Goal: Navigation & Orientation: Find specific page/section

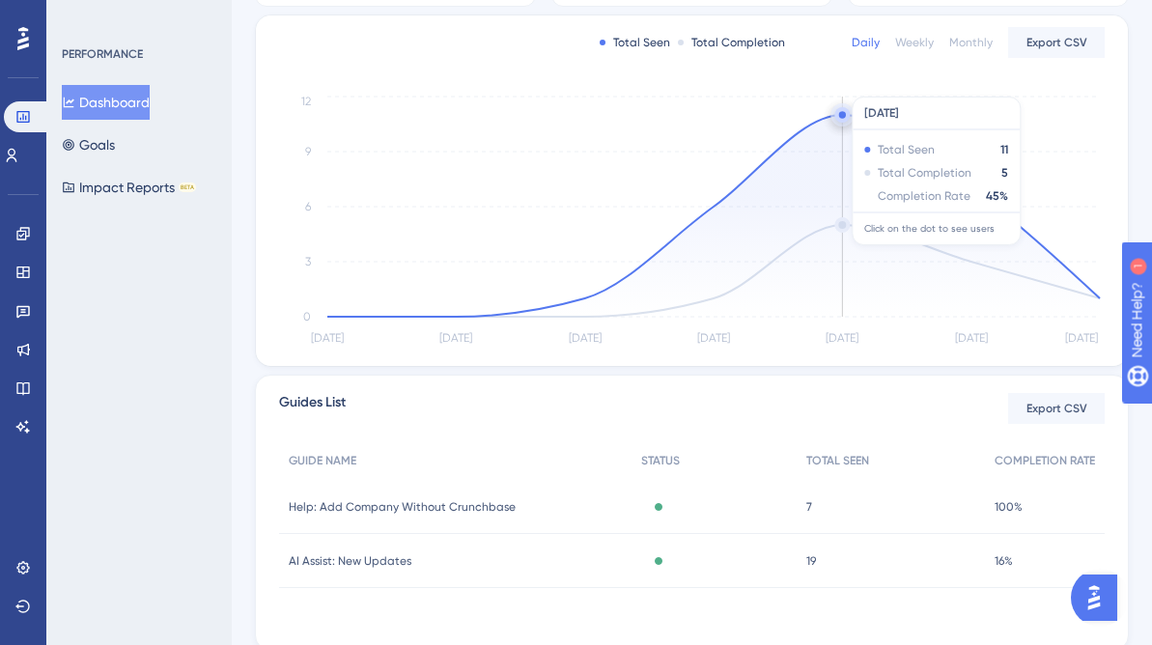
scroll to position [447, 0]
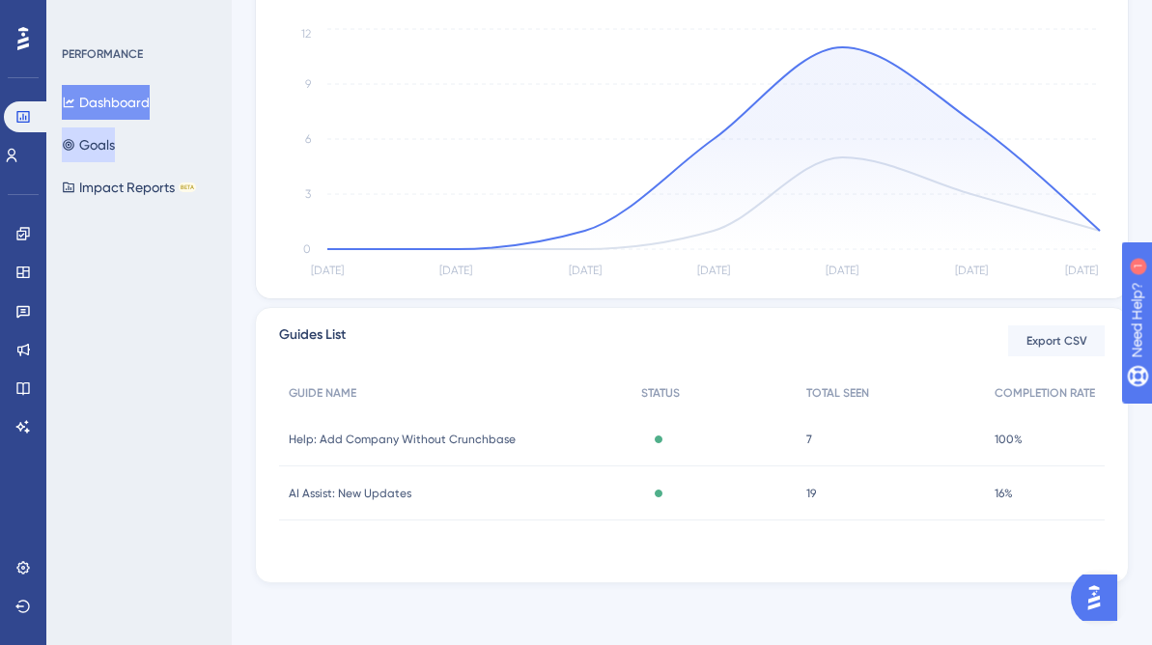
click at [111, 139] on button "Goals" at bounding box center [88, 145] width 53 height 35
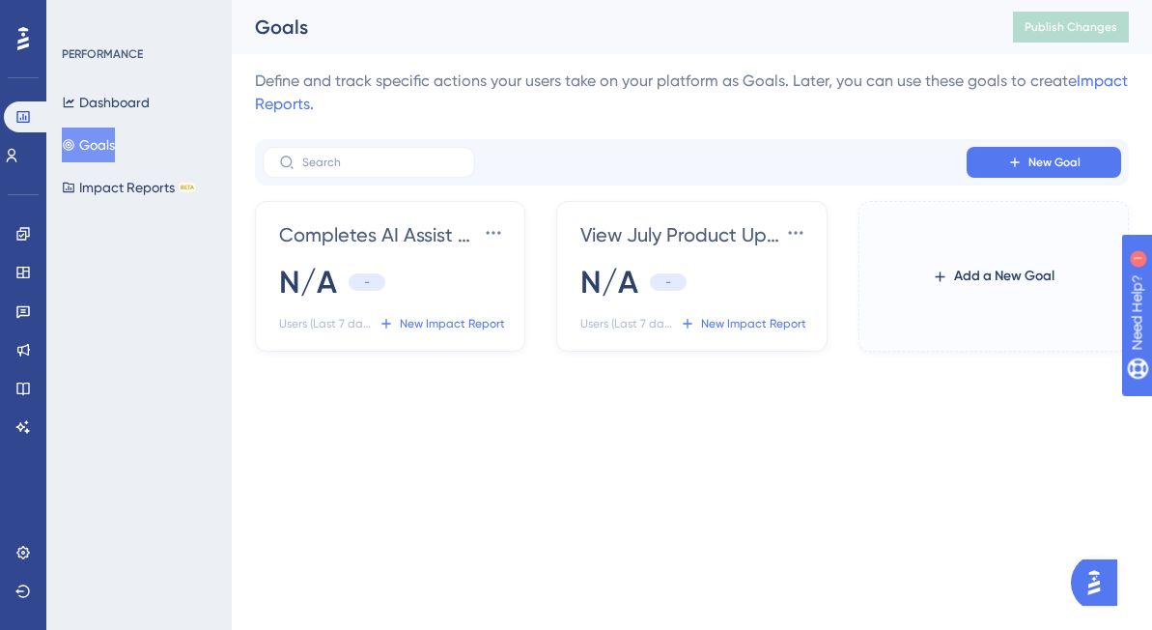
click at [30, 274] on div "image is loading" at bounding box center [156, 329] width 309 height 386
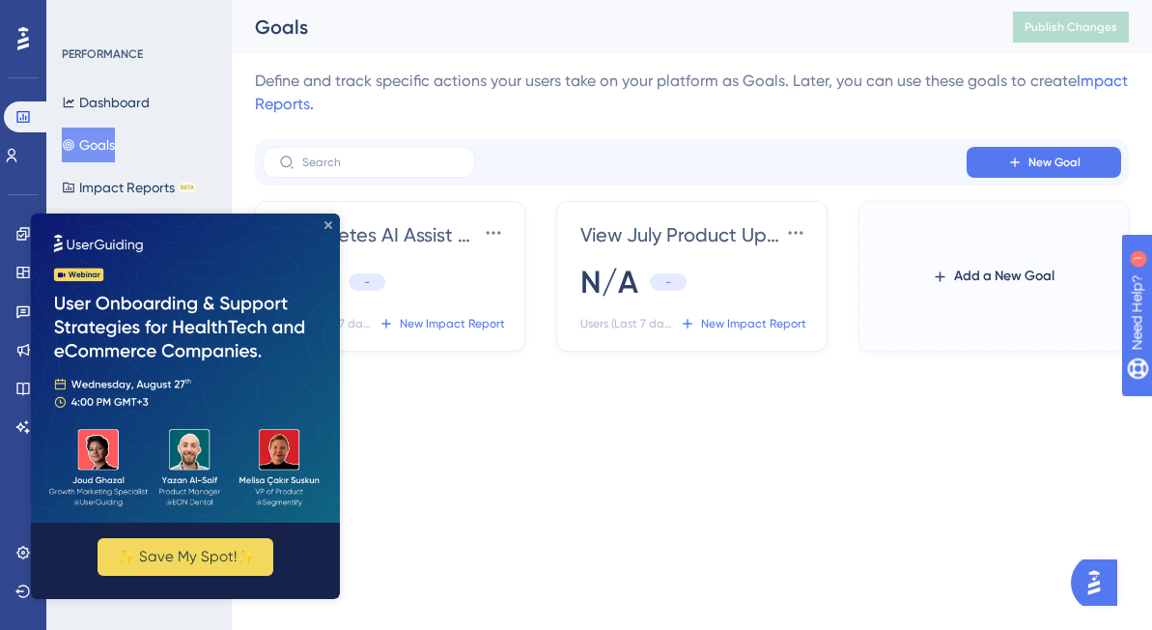
click at [329, 221] on icon "Close Preview" at bounding box center [329, 225] width 8 height 8
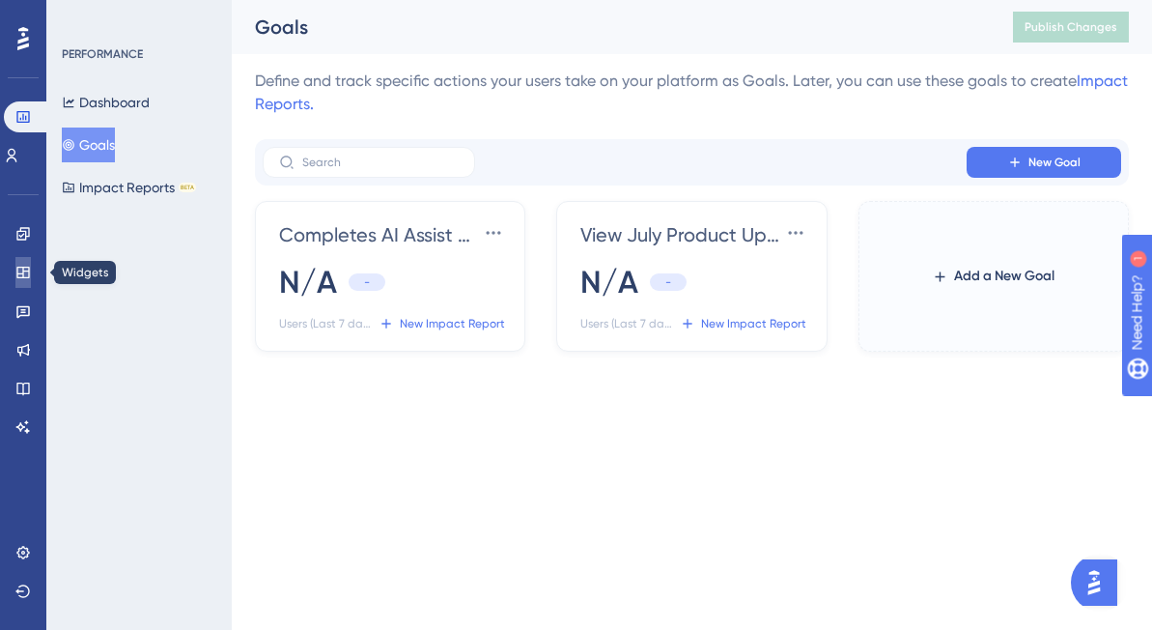
click at [21, 279] on icon at bounding box center [22, 272] width 15 height 15
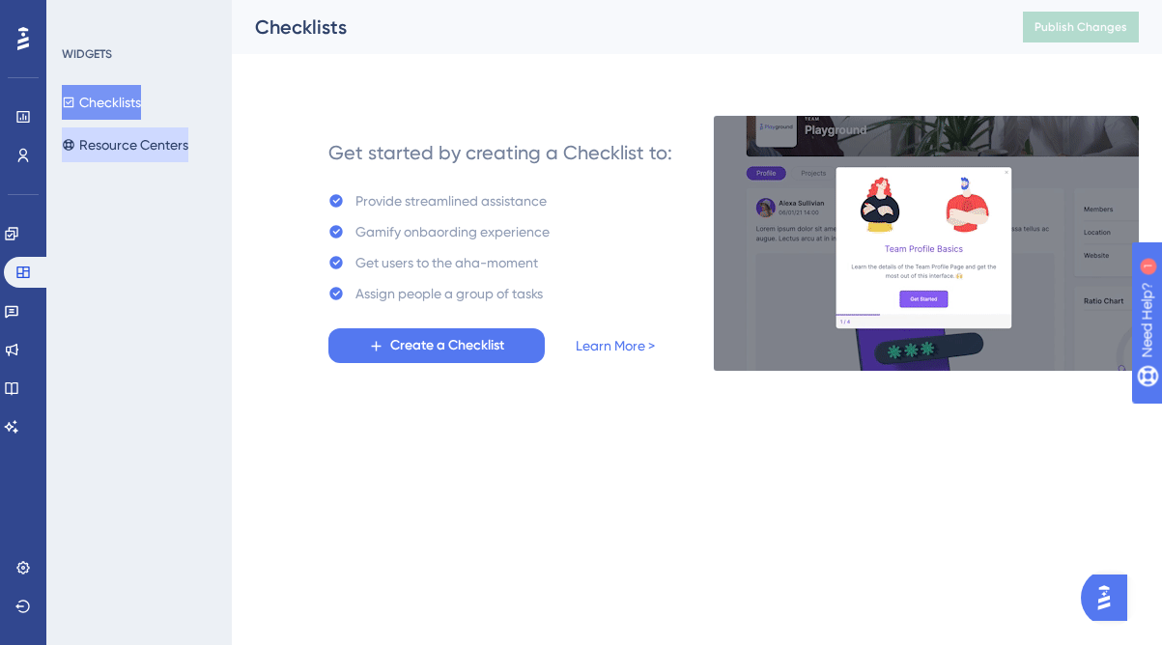
click at [161, 138] on button "Resource Centers" at bounding box center [125, 145] width 127 height 35
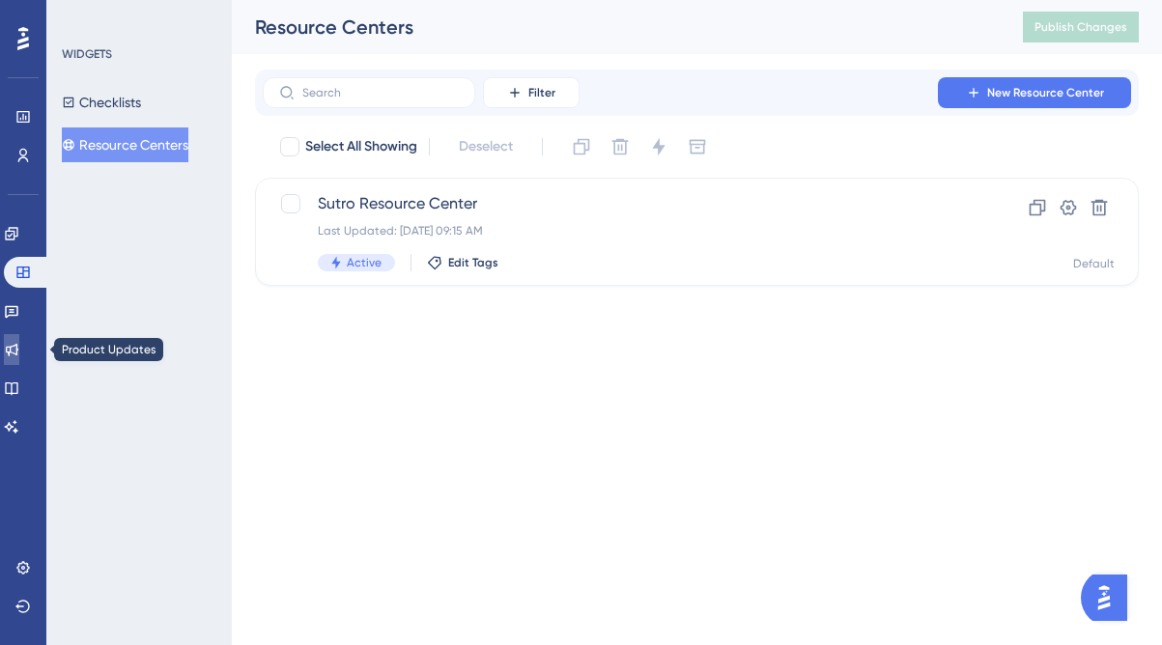
click at [19, 356] on icon at bounding box center [11, 349] width 15 height 15
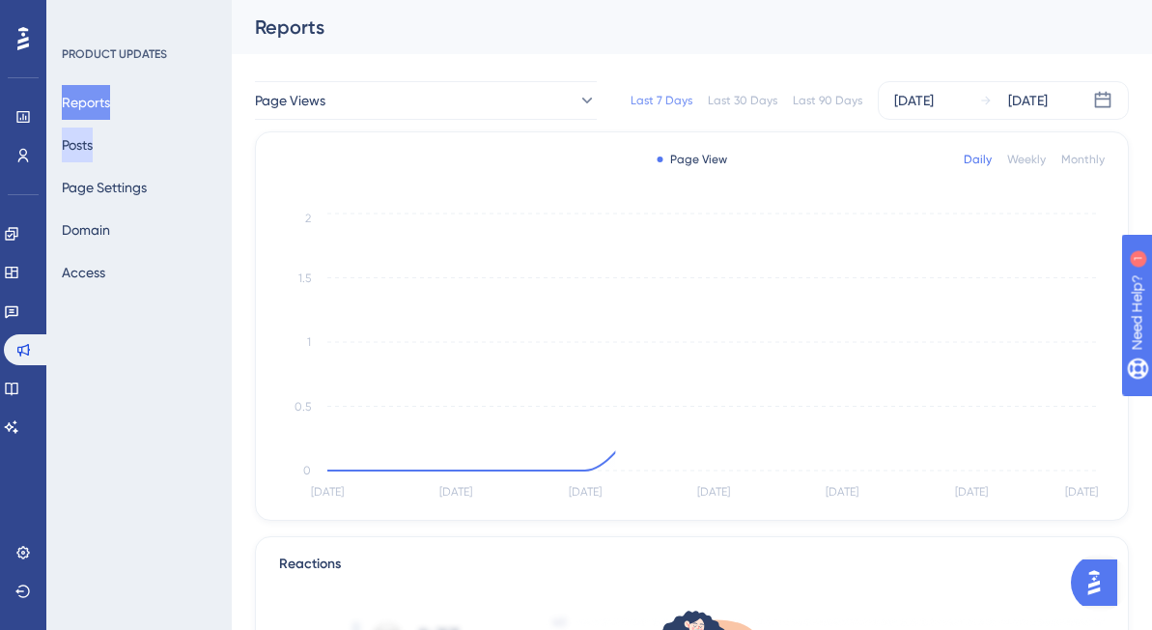
click at [93, 139] on button "Posts" at bounding box center [77, 145] width 31 height 35
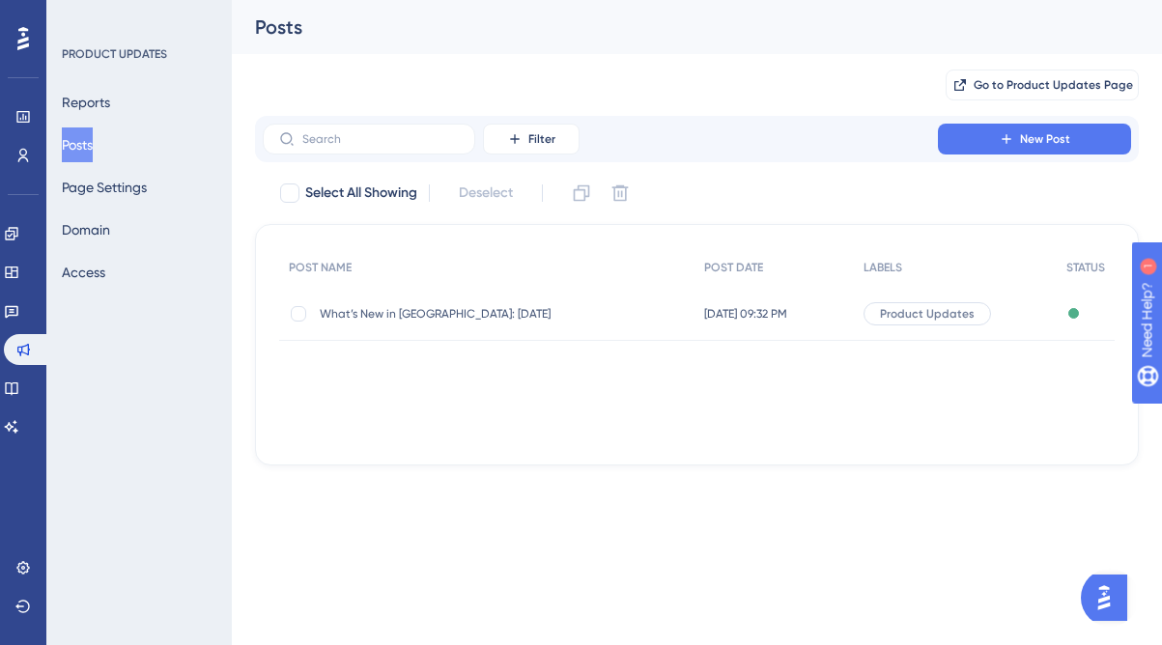
click at [744, 293] on div "[DATE] 09:32 PM [DATE] 09:32 PM" at bounding box center [774, 314] width 158 height 54
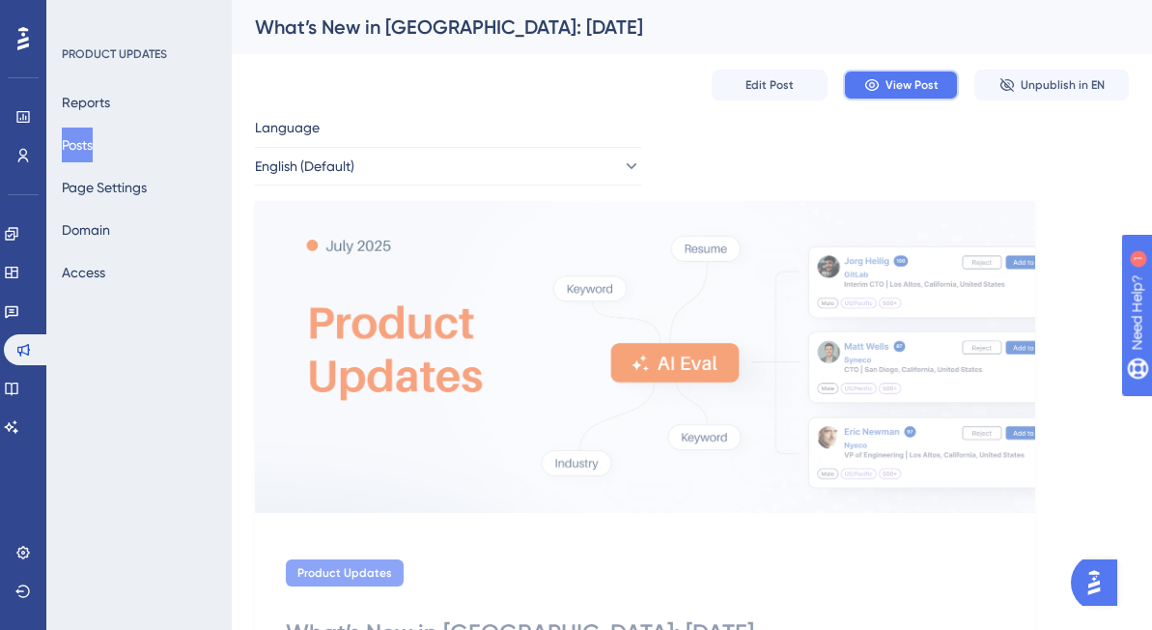
click at [884, 94] on button "View Post" at bounding box center [901, 85] width 116 height 31
